Goal: Information Seeking & Learning: Learn about a topic

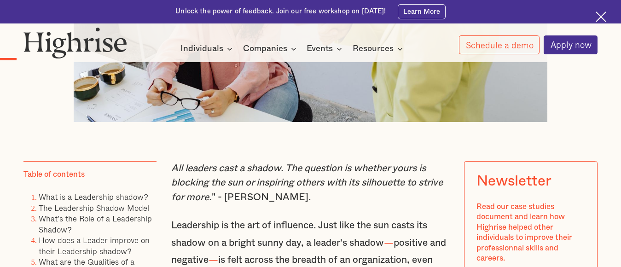
scroll to position [497, 0]
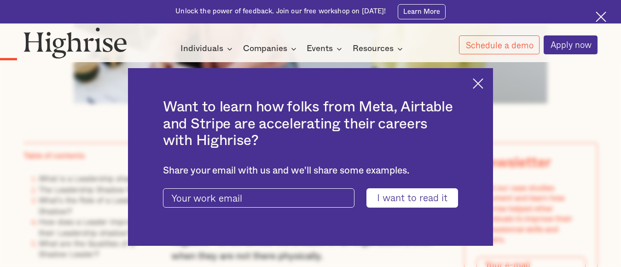
click at [483, 81] on img at bounding box center [478, 83] width 11 height 11
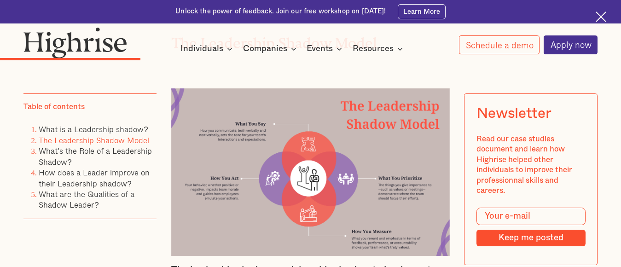
scroll to position [1399, 0]
click at [384, 39] on div "How It Works Individuals Programs 1 Highrise Leader A 6-month program to grow l…" at bounding box center [310, 40] width 621 height 27
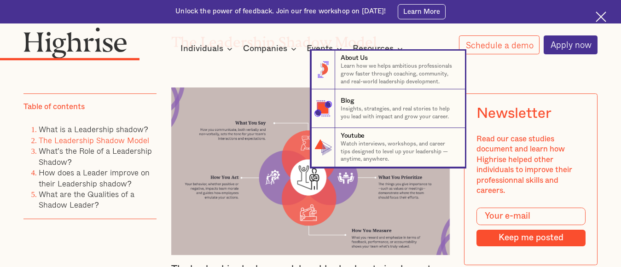
click at [295, 124] on nav "8 About Us Learn how we helps ambitious professionals grow faster through coach…" at bounding box center [310, 109] width 621 height 116
click at [261, 105] on nav "8 About Us Learn how we helps ambitious professionals grow faster through coach…" at bounding box center [310, 109] width 621 height 116
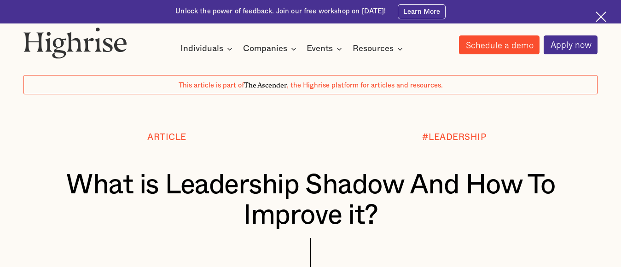
scroll to position [0, 0]
